Goal: Task Accomplishment & Management: Manage account settings

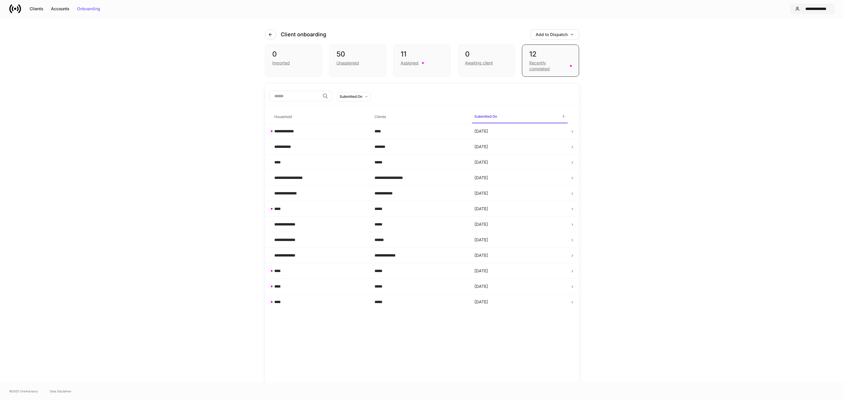
click at [810, 7] on div "**********" at bounding box center [816, 9] width 28 height 4
click at [788, 35] on div "Settings" at bounding box center [783, 36] width 16 height 6
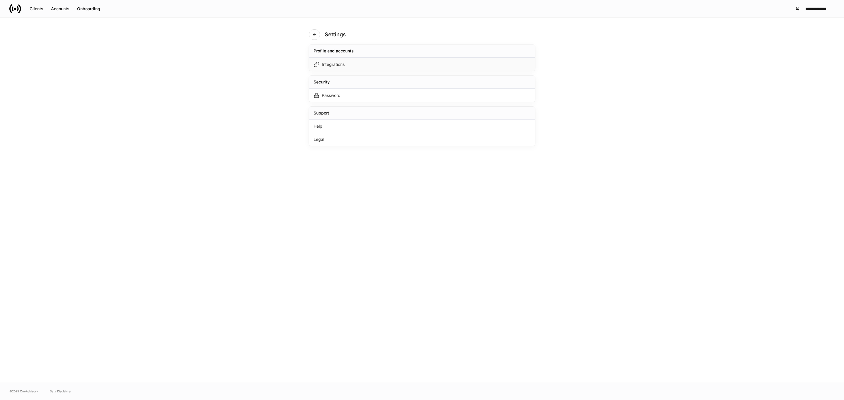
click at [337, 69] on div "Integrations" at bounding box center [422, 64] width 226 height 13
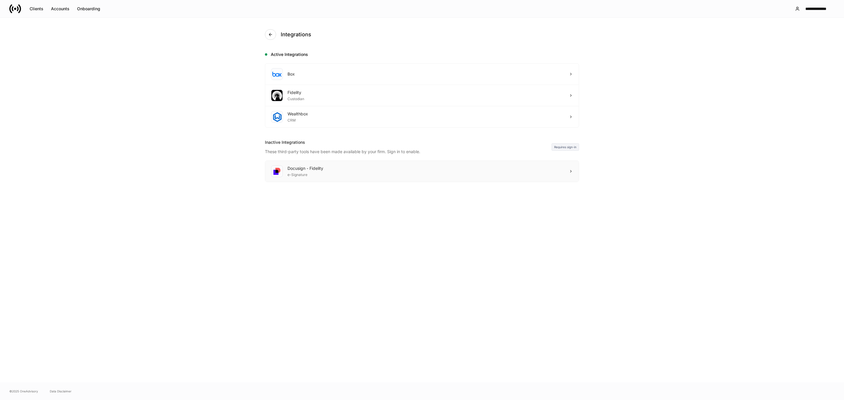
click at [300, 167] on div "Docusign - Fidelity" at bounding box center [305, 169] width 36 height 6
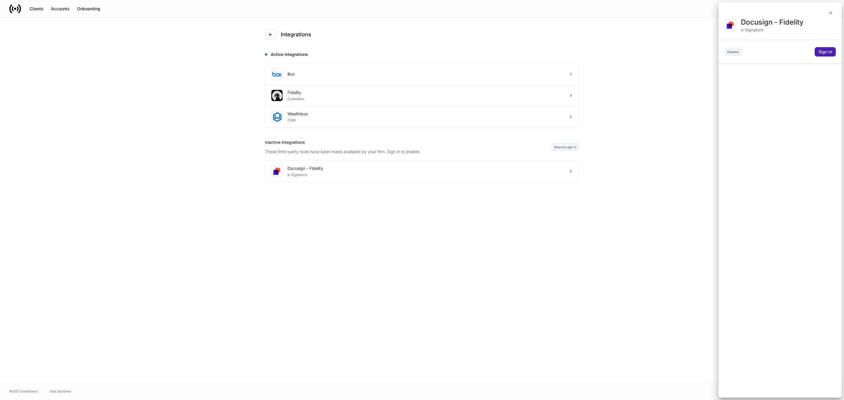
click at [823, 51] on div "Sign in" at bounding box center [824, 52] width 13 height 4
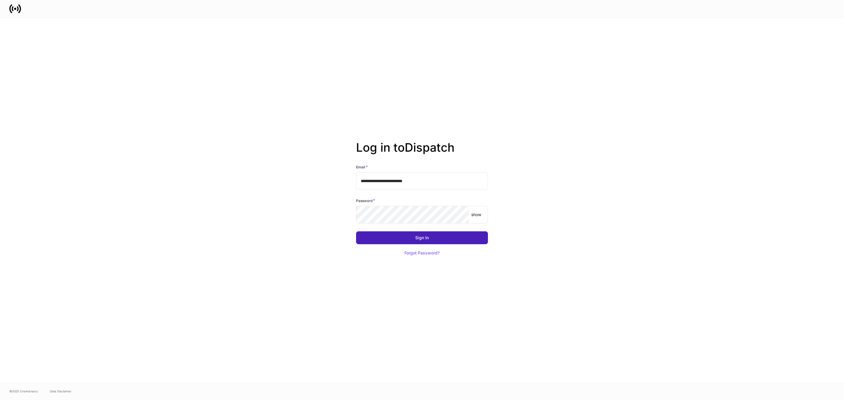
click at [406, 237] on button "Sign In" at bounding box center [422, 237] width 132 height 13
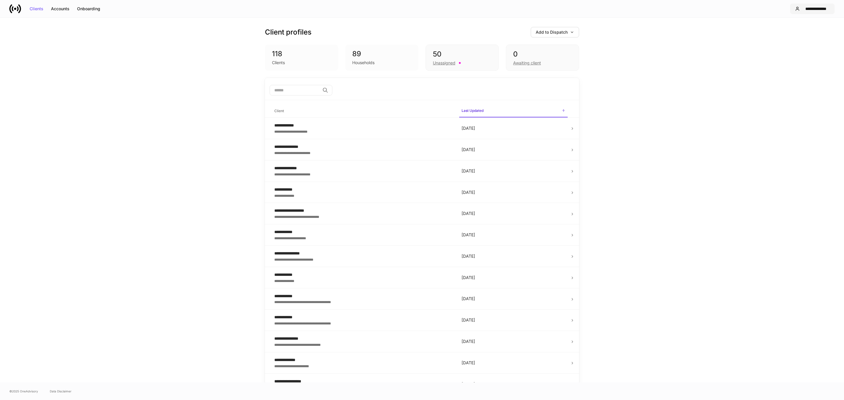
click at [822, 7] on div "**********" at bounding box center [816, 9] width 28 height 4
click at [780, 59] on div "Logout" at bounding box center [781, 58] width 13 height 6
click at [816, 11] on button "**********" at bounding box center [812, 9] width 45 height 11
click at [797, 33] on li "Settings" at bounding box center [803, 35] width 80 height 11
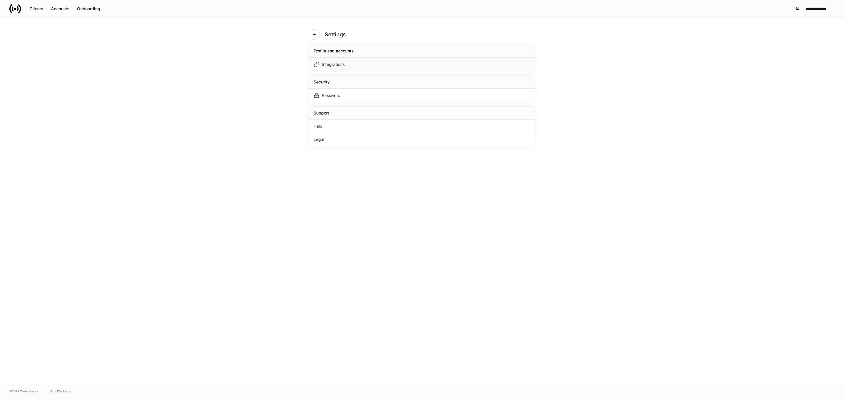
click at [356, 67] on div "Integrations" at bounding box center [422, 64] width 226 height 13
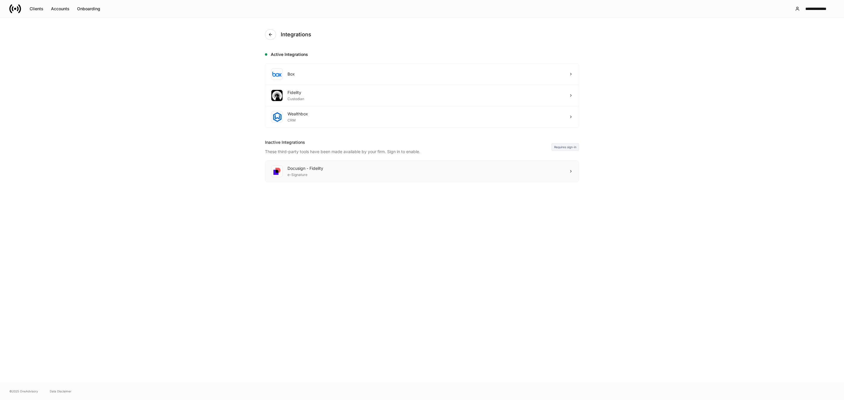
click at [284, 180] on div "Docusign - Fidelity e-Signature" at bounding box center [421, 171] width 313 height 21
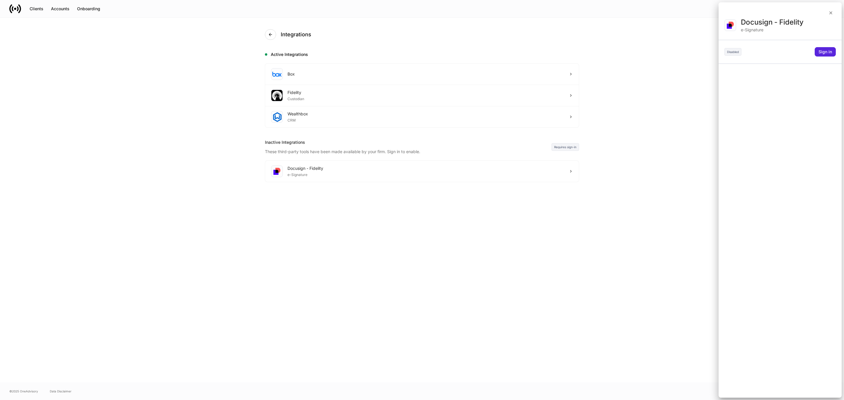
click at [820, 47] on div "Docusign - Fidelity e-Signature Disabled Sign in" at bounding box center [779, 208] width 123 height 380
click at [821, 51] on div "Sign in" at bounding box center [824, 52] width 13 height 4
click at [830, 13] on div at bounding box center [422, 200] width 844 height 400
click at [826, 56] on button "Sign in" at bounding box center [824, 51] width 21 height 9
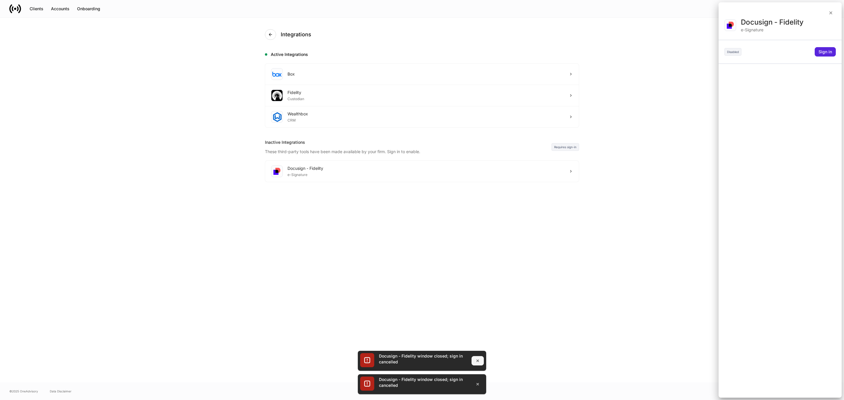
click at [475, 361] on icon "button" at bounding box center [477, 361] width 5 height 5
click at [478, 386] on icon "button" at bounding box center [477, 384] width 5 height 5
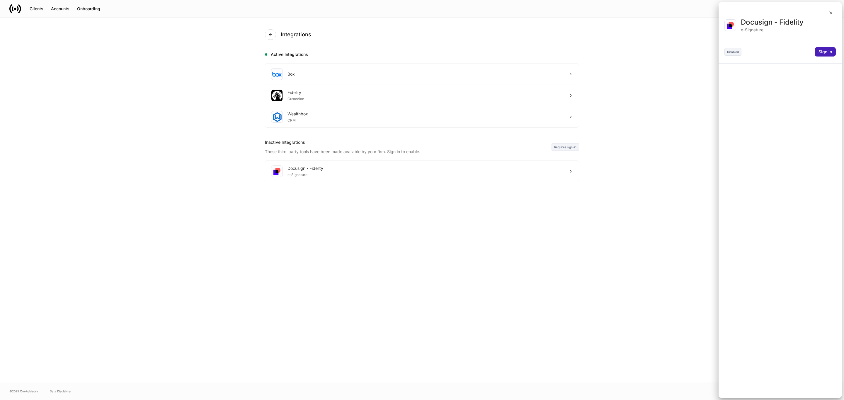
click at [821, 51] on div "Sign in" at bounding box center [824, 52] width 13 height 4
click at [832, 17] on button "button" at bounding box center [831, 12] width 10 height 9
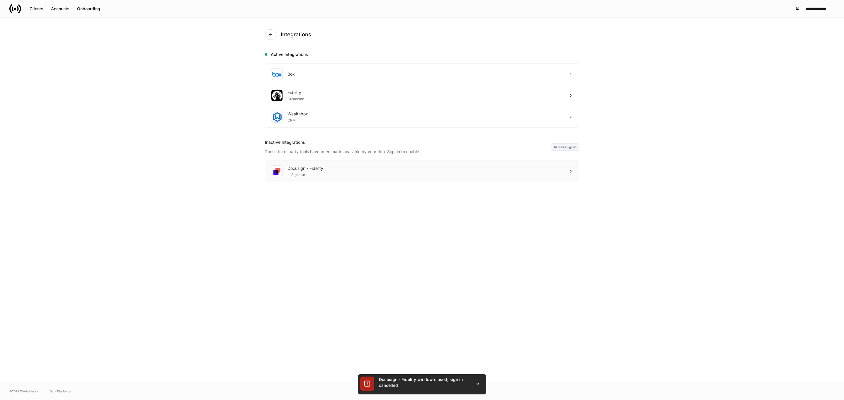
click at [337, 169] on div "Docusign - Fidelity e-Signature" at bounding box center [421, 171] width 313 height 21
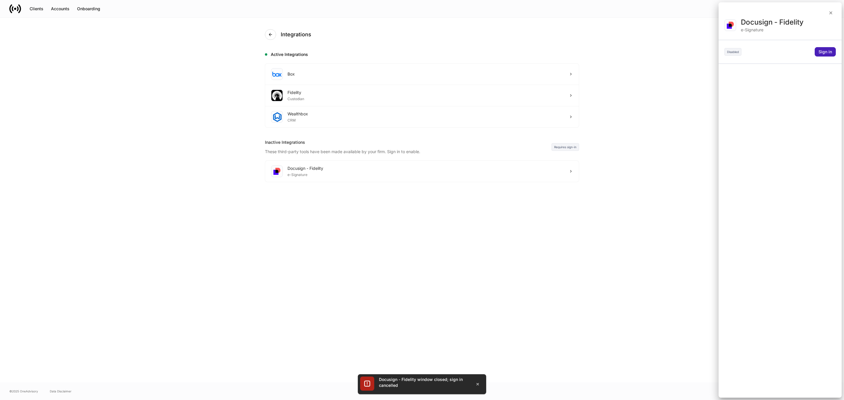
click at [821, 52] on div "Sign in" at bounding box center [824, 52] width 13 height 4
click at [825, 13] on div at bounding box center [779, 9] width 123 height 15
click at [831, 13] on icon "button" at bounding box center [830, 13] width 5 height 5
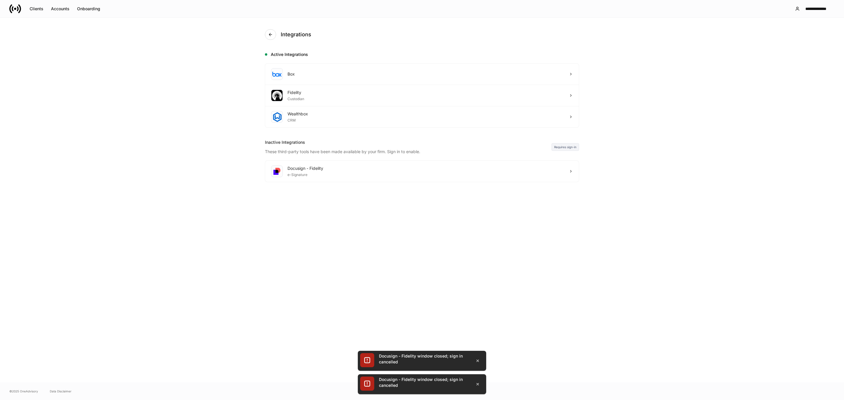
click at [20, 5] on icon at bounding box center [15, 9] width 12 height 12
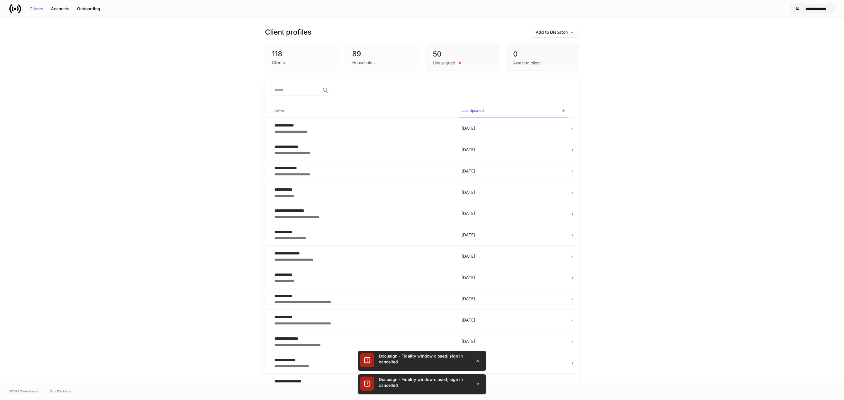
click at [814, 8] on div "**********" at bounding box center [816, 9] width 28 height 4
click at [791, 33] on li "Settings" at bounding box center [803, 35] width 80 height 11
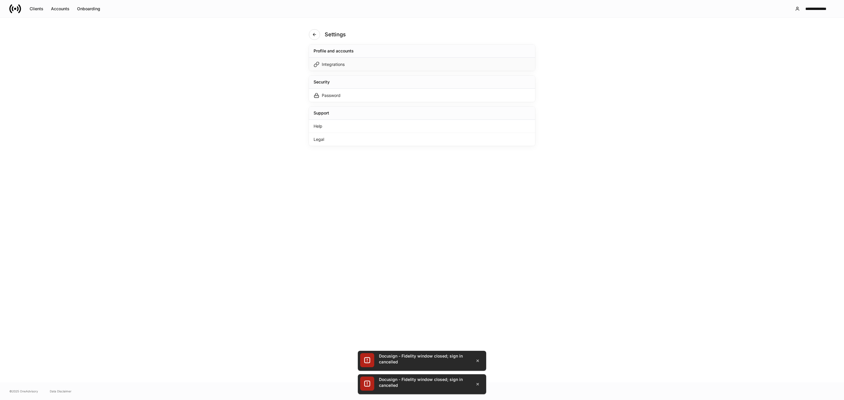
click at [332, 59] on div "Integrations" at bounding box center [422, 64] width 226 height 13
